Goal: Navigation & Orientation: Find specific page/section

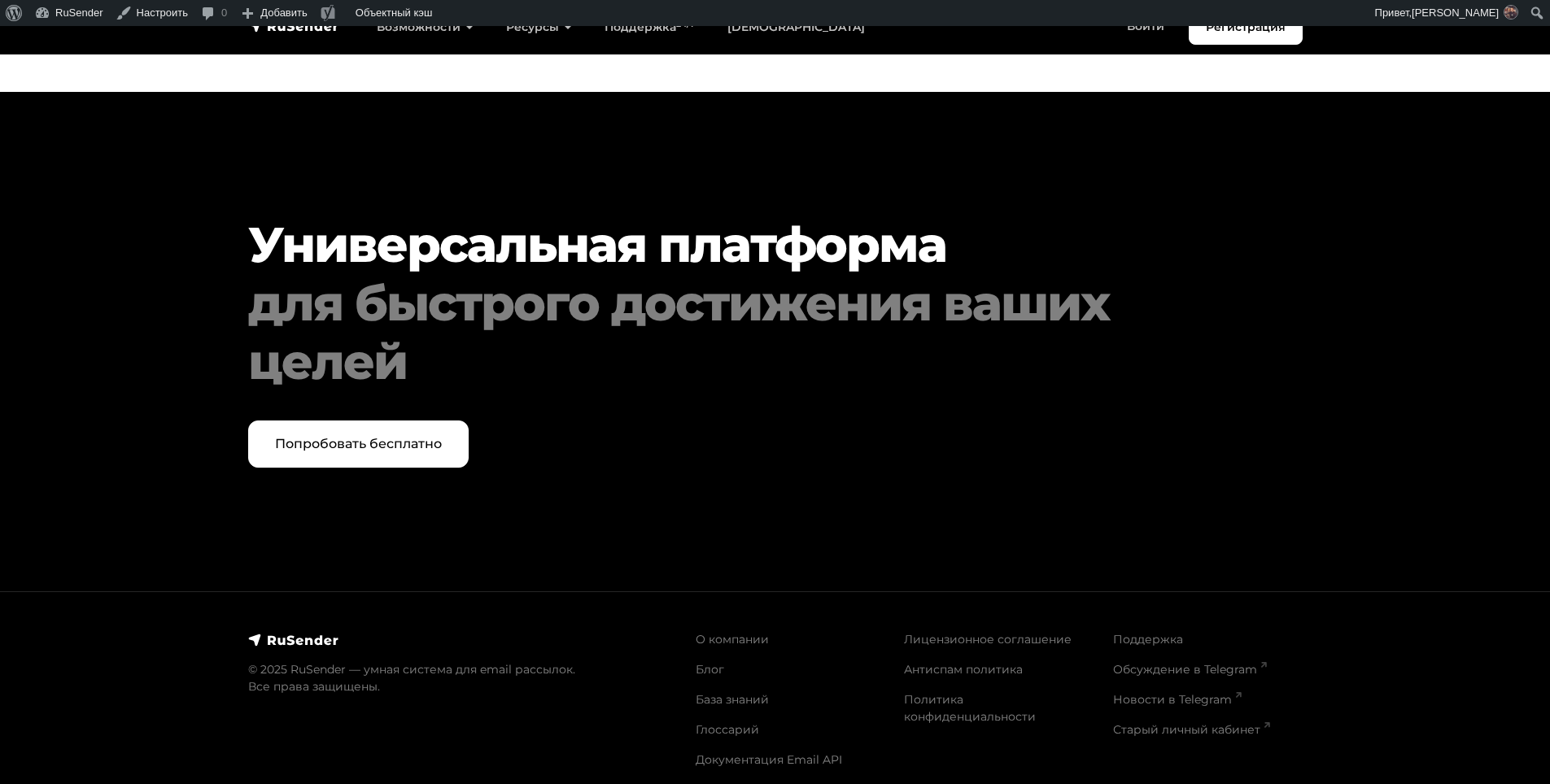
scroll to position [395, 0]
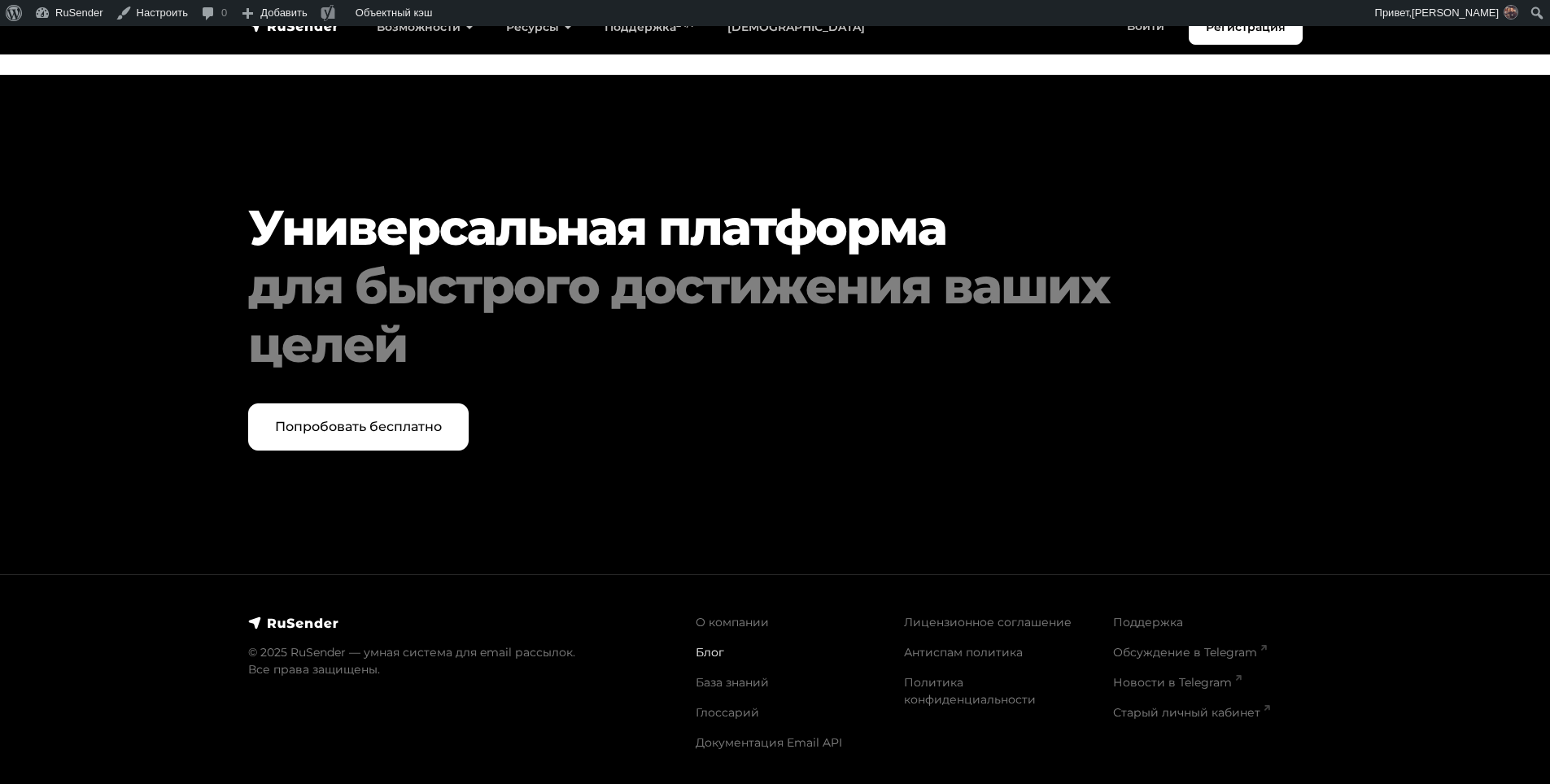
click at [711, 650] on link "Блог" at bounding box center [709, 652] width 29 height 15
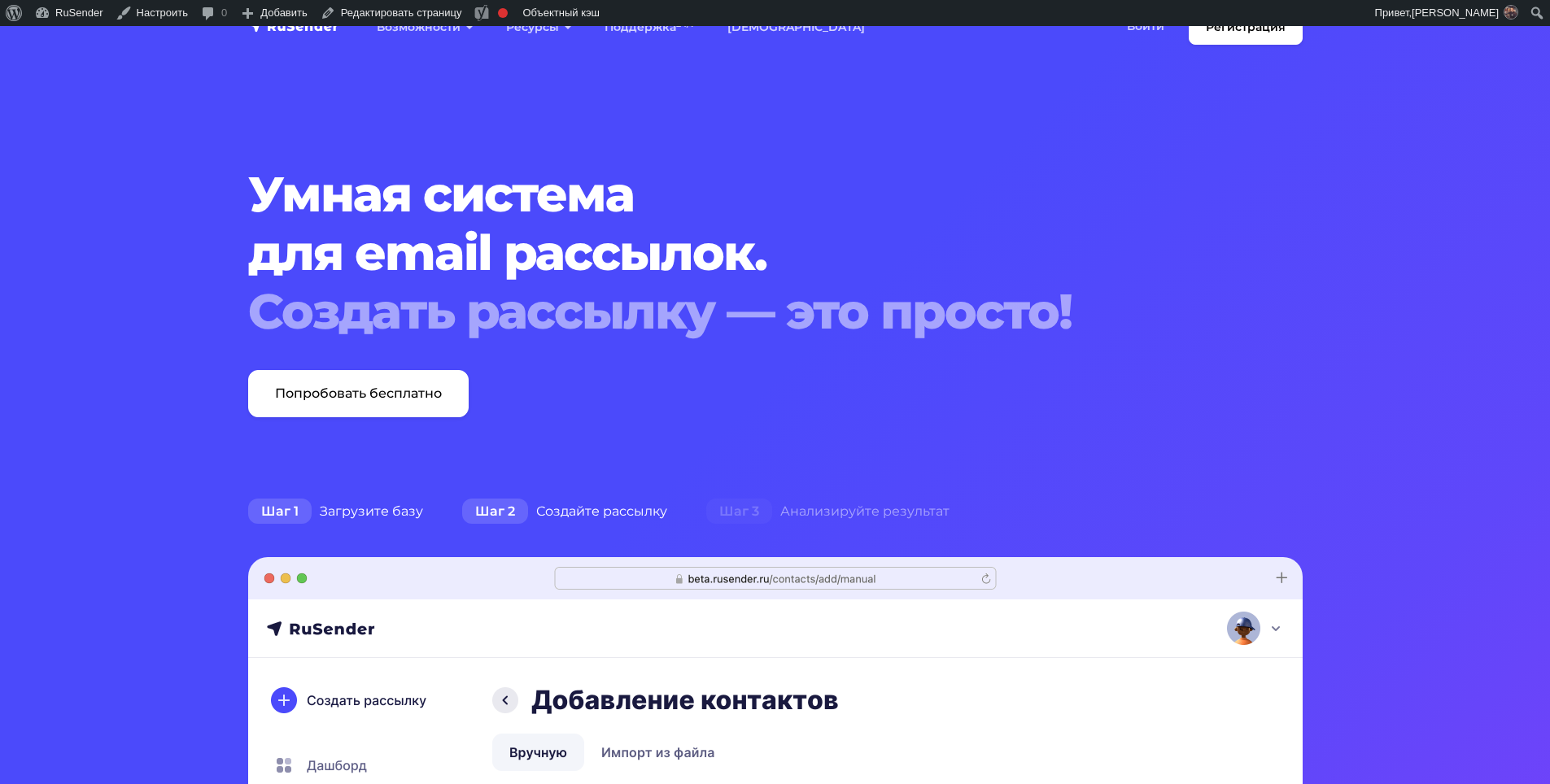
click at [597, 505] on div "Шаг 2 Создайте рассылку" at bounding box center [564, 511] width 244 height 32
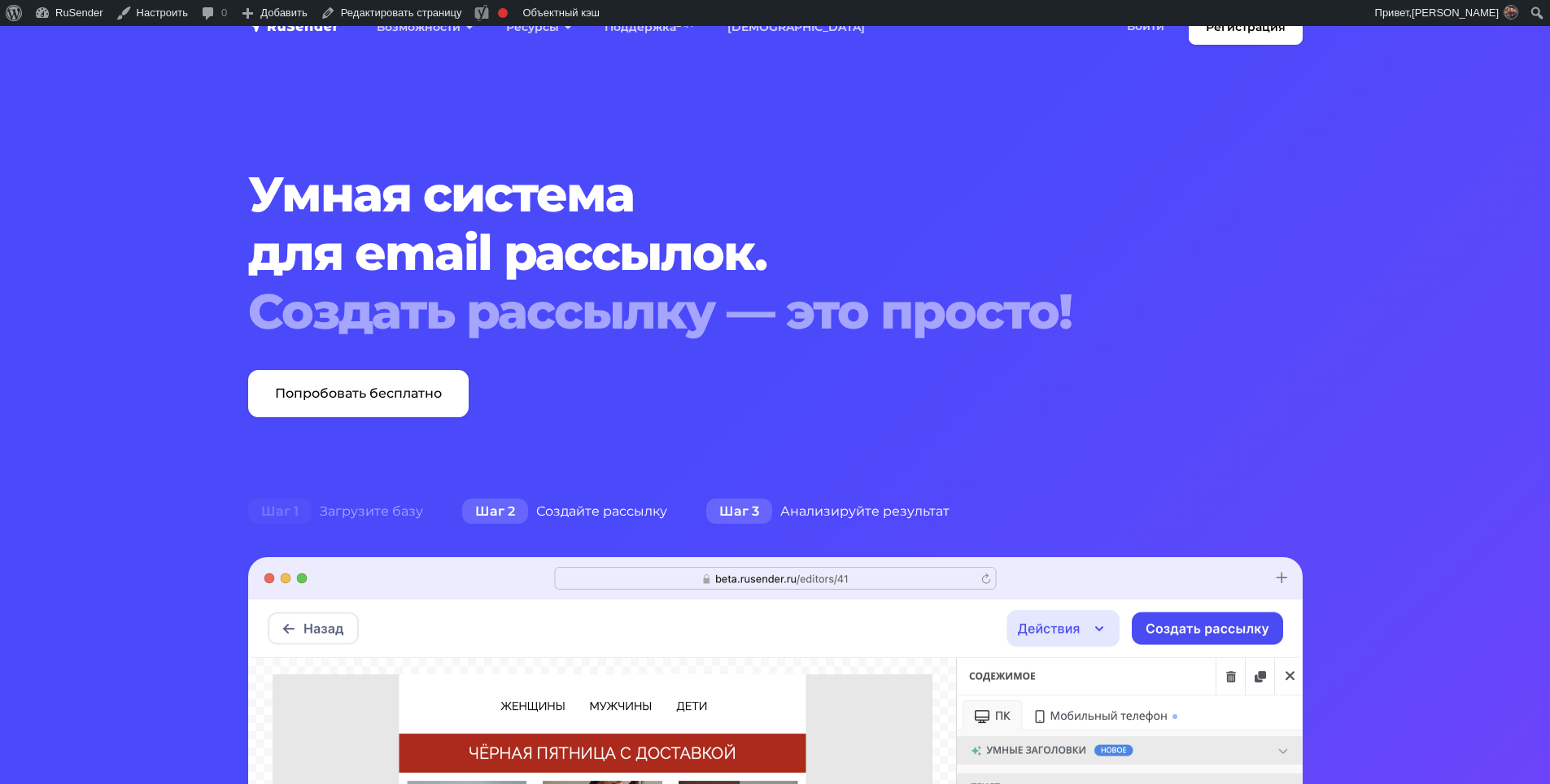
click at [800, 515] on div "Шаг 3 Анализируйте результат" at bounding box center [828, 511] width 283 height 32
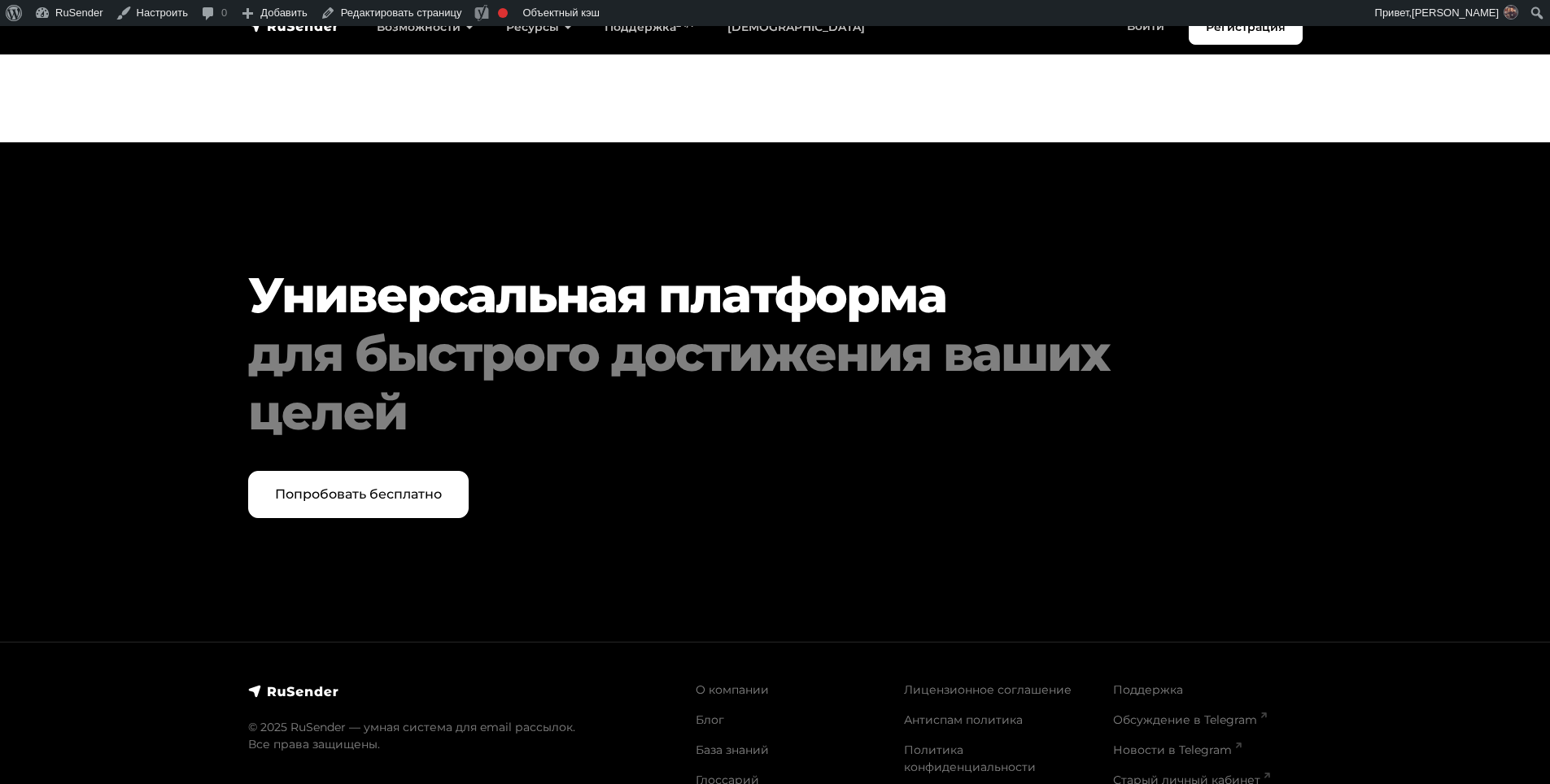
scroll to position [8339, 0]
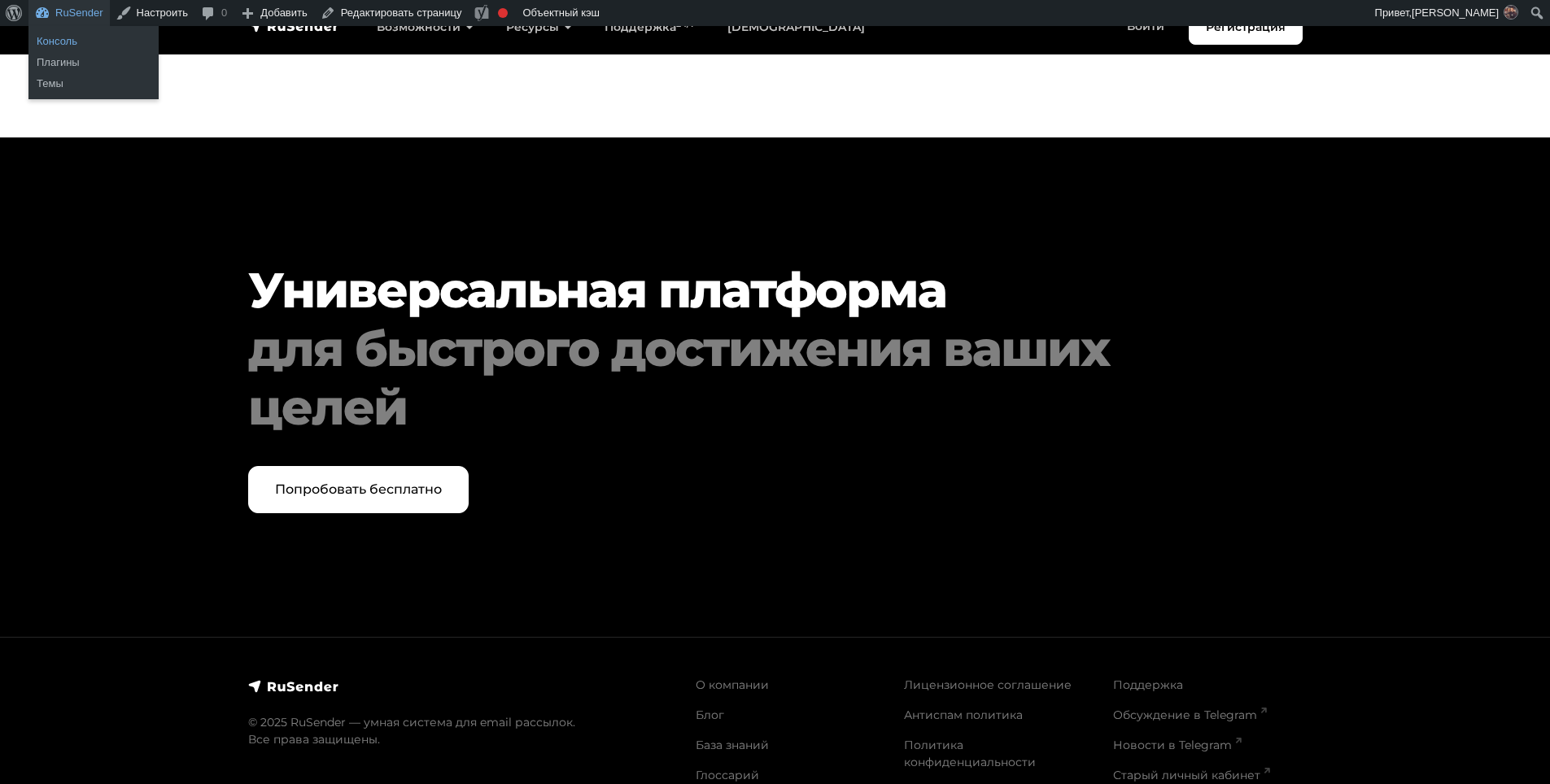
click at [59, 38] on link "Консоль" at bounding box center [93, 41] width 130 height 21
